Goal: Task Accomplishment & Management: Manage account settings

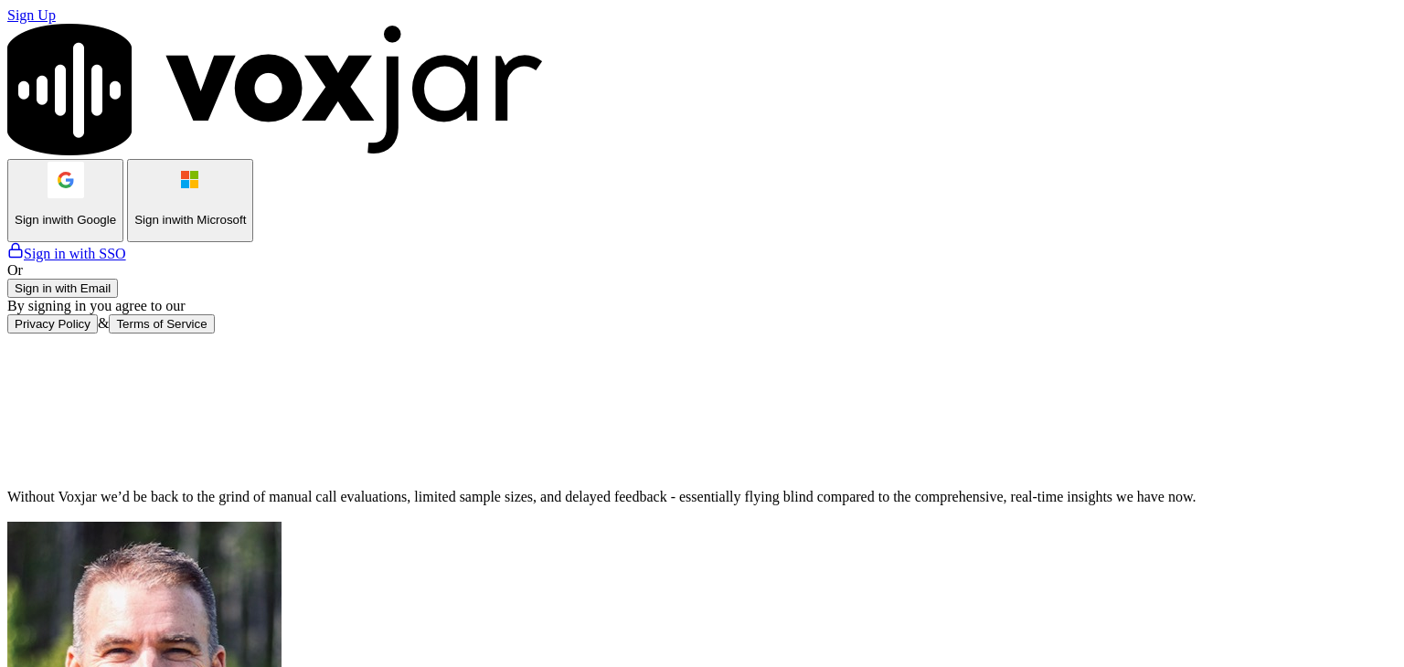
click at [118, 298] on button "Sign in with Email" at bounding box center [62, 288] width 111 height 19
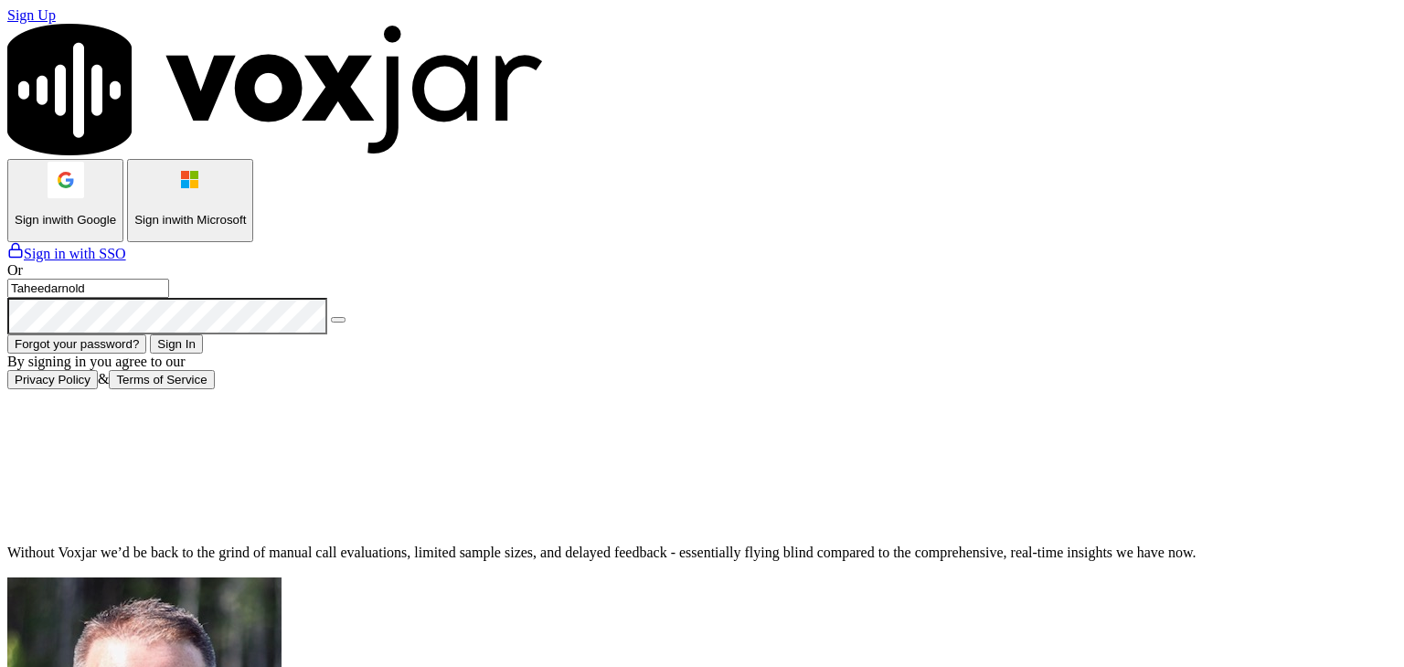
click at [203, 354] on button "Sign In" at bounding box center [176, 344] width 53 height 19
click at [169, 298] on input "Taheedarnold" at bounding box center [88, 288] width 162 height 19
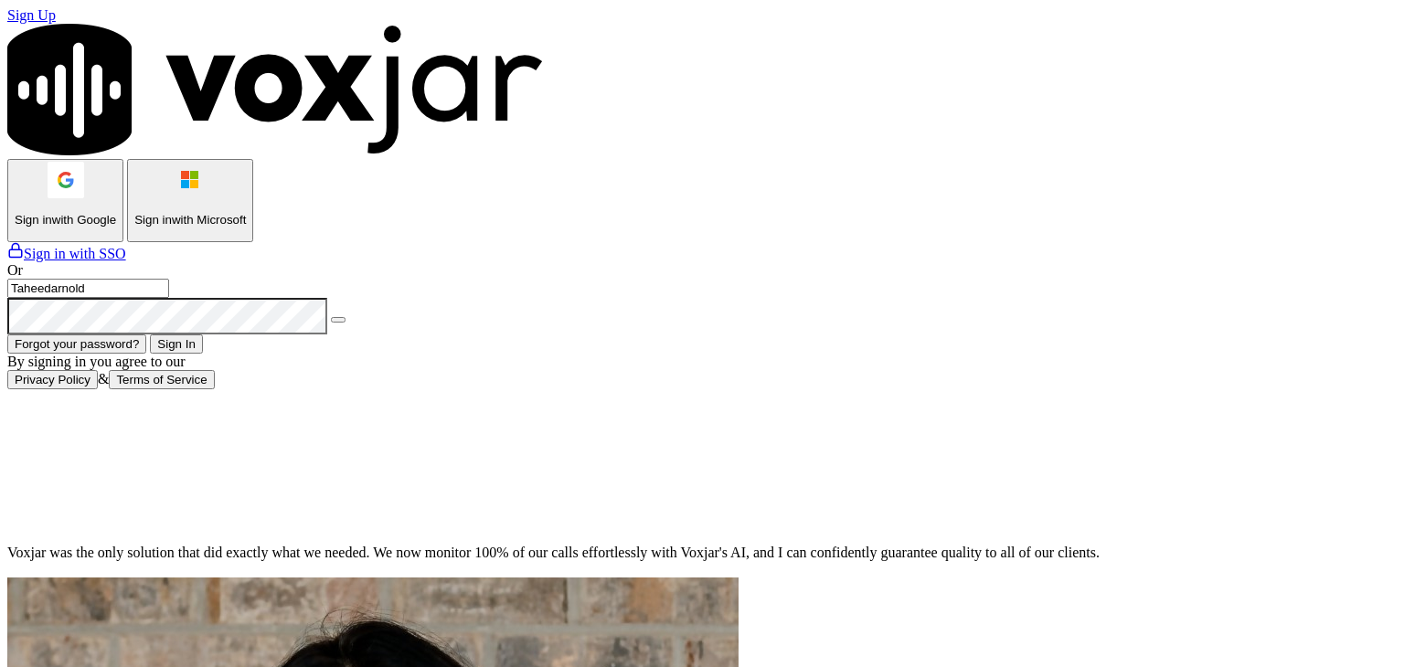
drag, startPoint x: 538, startPoint y: 489, endPoint x: 530, endPoint y: 483, distance: 9.9
click at [537, 389] on div "Sign Up Sign in with Google Sign in with Microsoft Sign in with SSO Or Taheedar…" at bounding box center [701, 198] width 1389 height 382
click at [338, 320] on icon at bounding box center [338, 320] width 0 height 0
click at [169, 298] on input "Taheedarnold" at bounding box center [88, 288] width 162 height 19
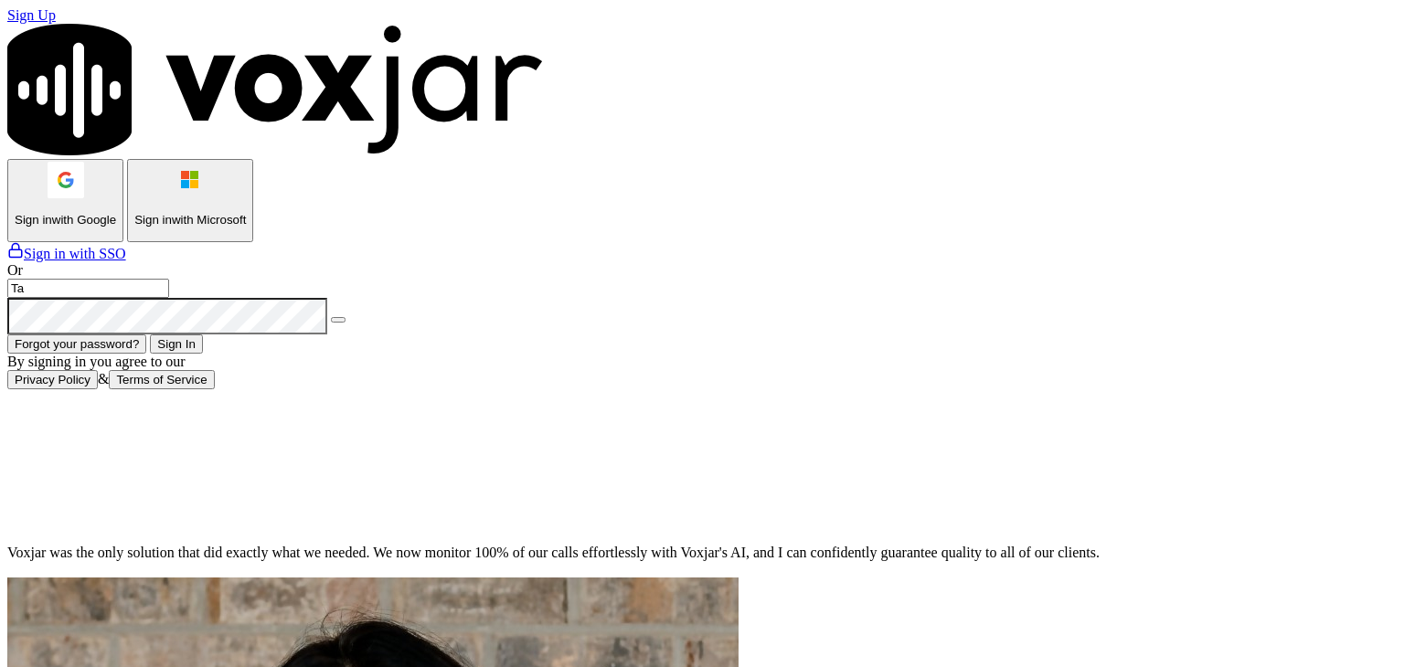
type input "T"
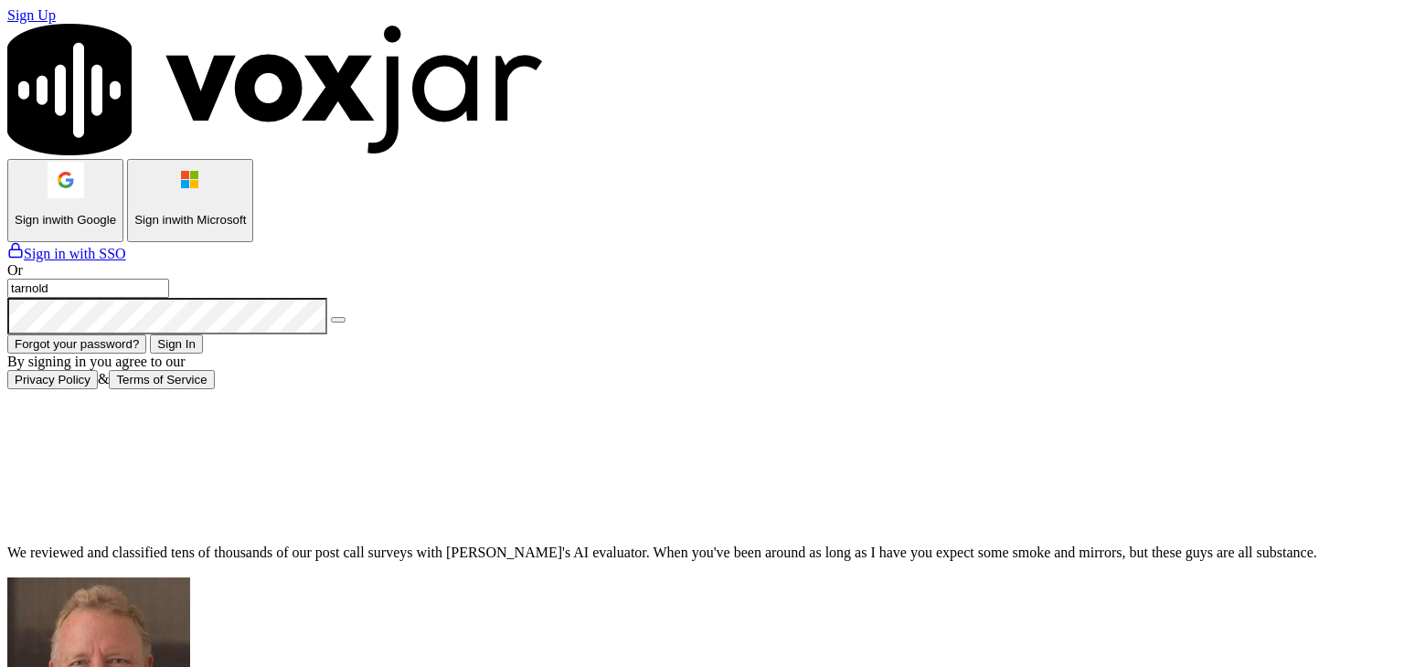
type input "tarnold@asilpc.com"
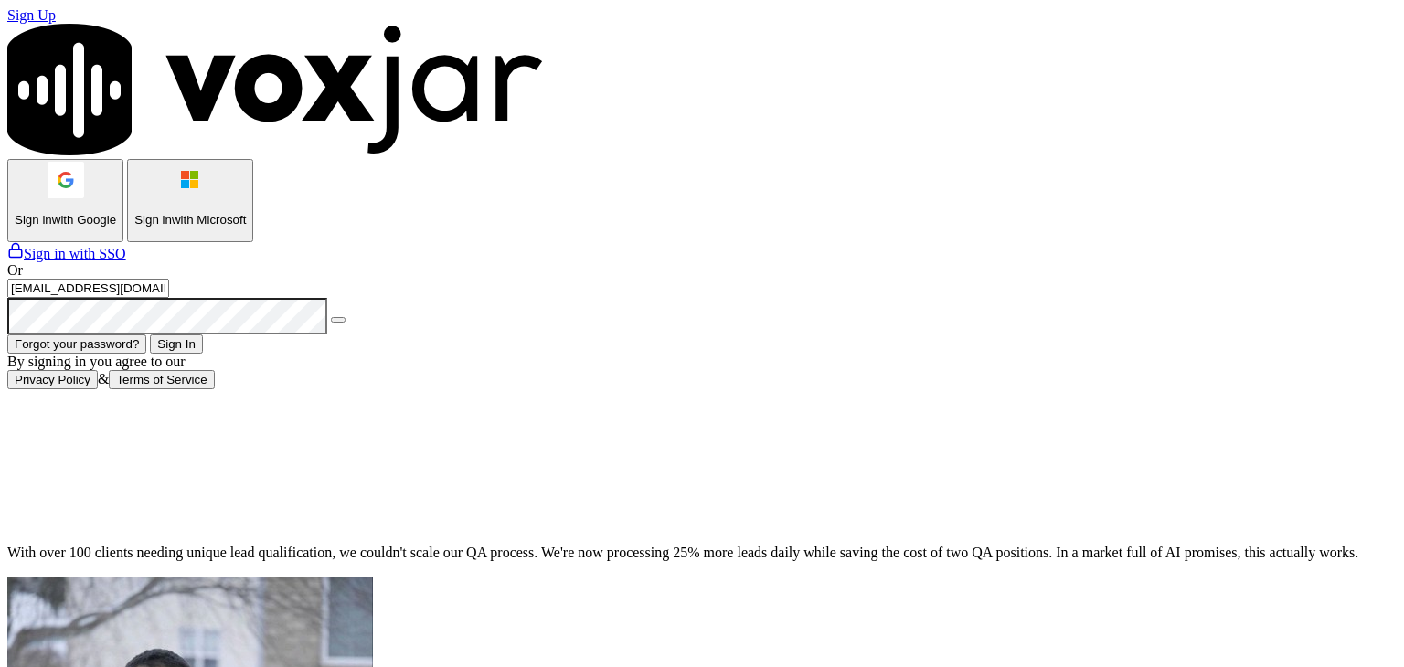
click at [203, 354] on button "Sign In" at bounding box center [176, 344] width 53 height 19
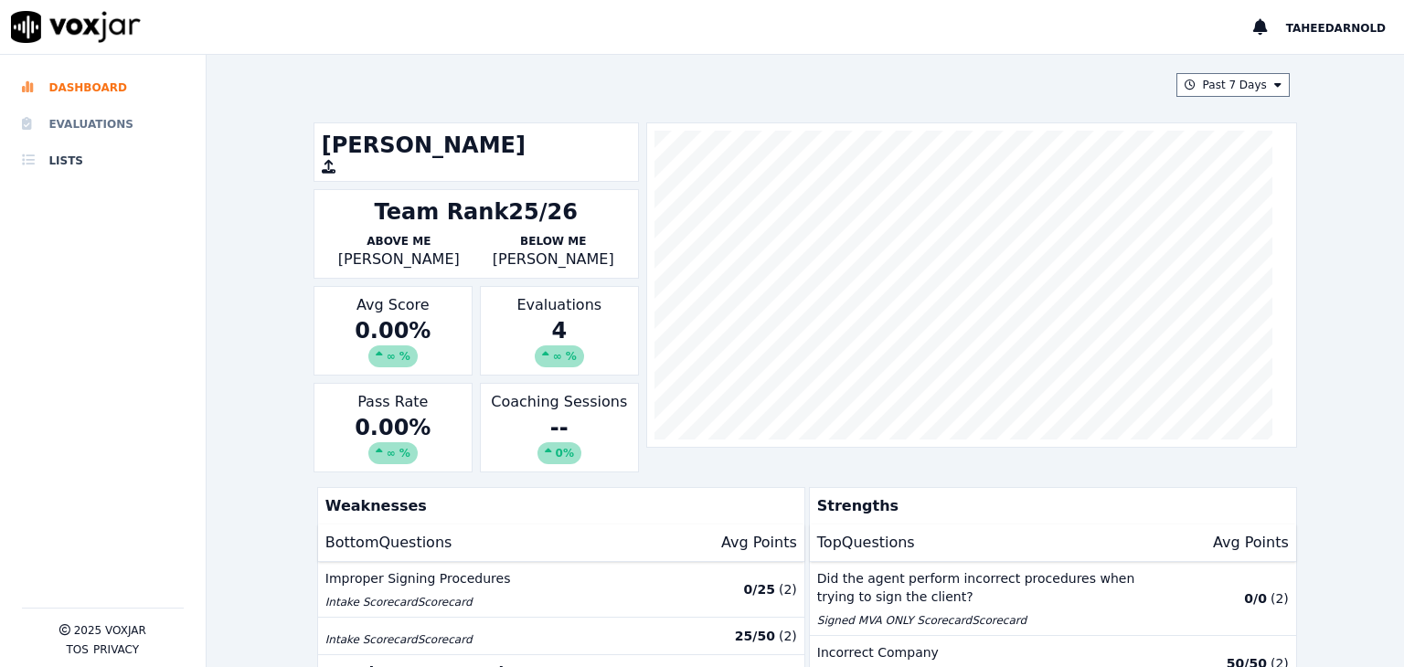
click at [91, 126] on li "Evaluations" at bounding box center [103, 124] width 162 height 37
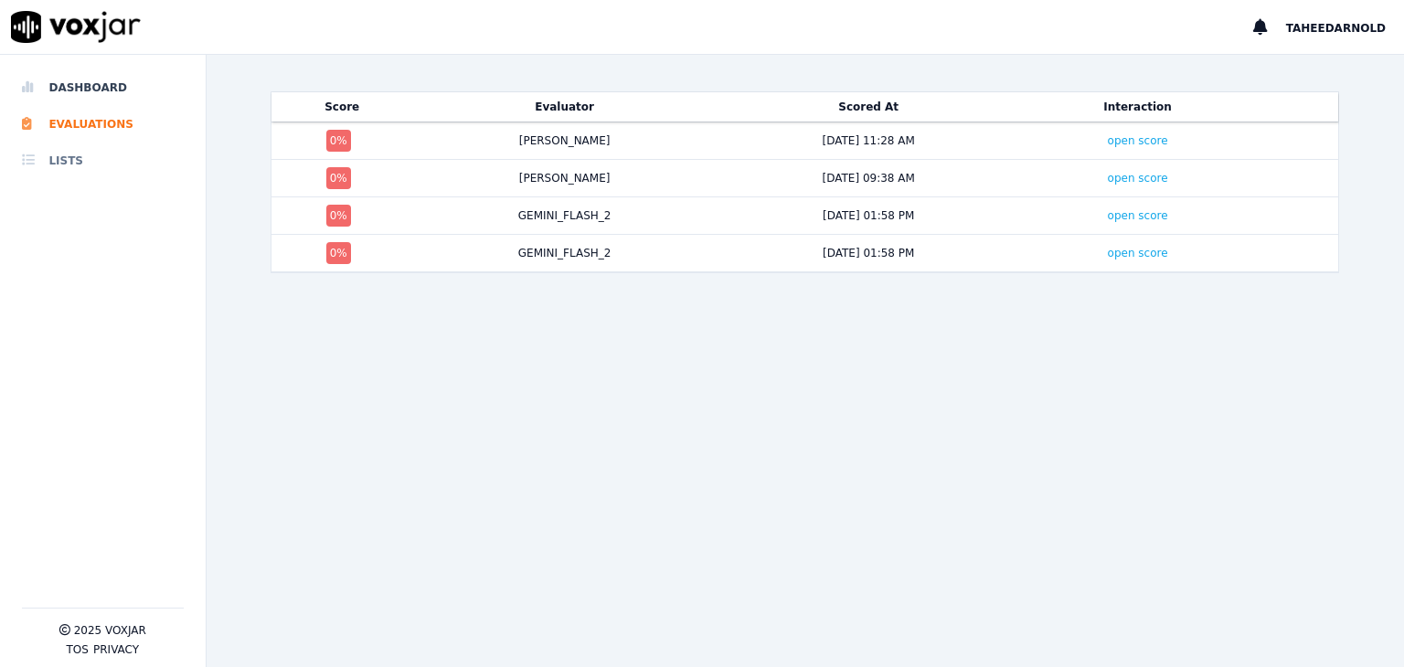
click at [94, 165] on li "Lists" at bounding box center [103, 161] width 162 height 37
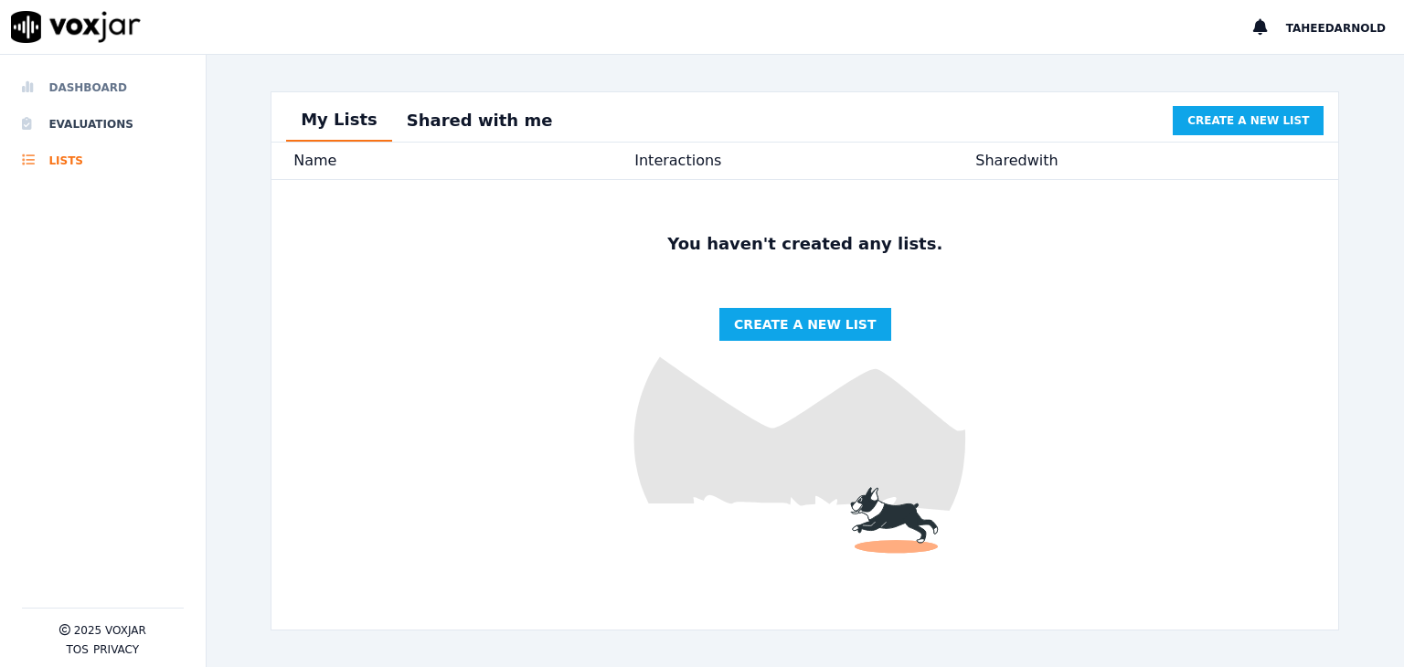
click at [87, 86] on li "Dashboard" at bounding box center [103, 87] width 162 height 37
